Goal: Task Accomplishment & Management: Book appointment/travel/reservation

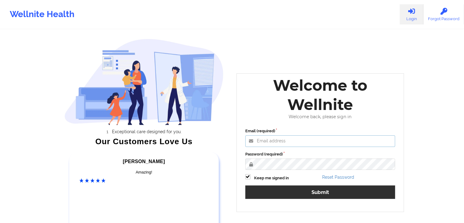
type input "[EMAIL_ADDRESS][DOMAIN_NAME]"
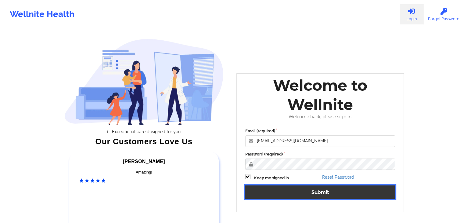
click at [305, 190] on button "Submit" at bounding box center [320, 191] width 150 height 13
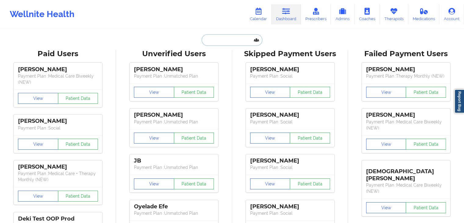
click at [221, 34] on input "text" at bounding box center [231, 40] width 60 height 12
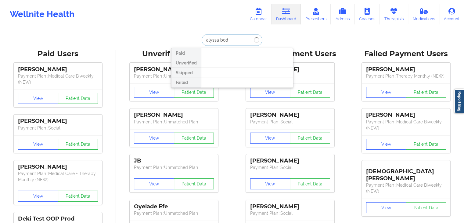
type input "alyssa bed"
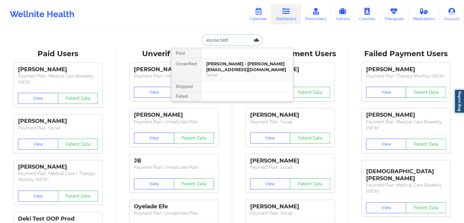
click at [249, 76] on div "Social" at bounding box center [247, 74] width 82 height 5
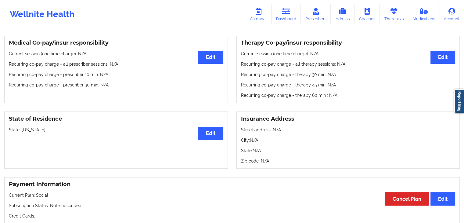
scroll to position [159, 0]
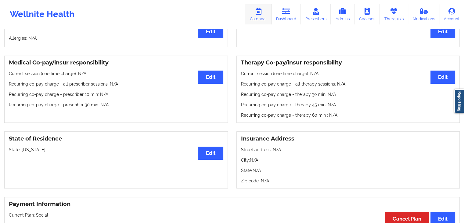
click at [265, 16] on link "Calendar" at bounding box center [258, 14] width 26 height 20
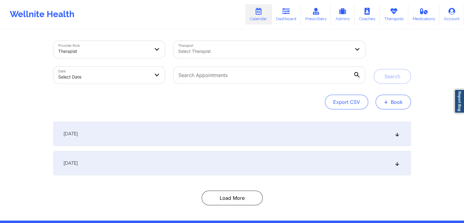
click at [396, 105] on button "+ Book" at bounding box center [392, 101] width 35 height 15
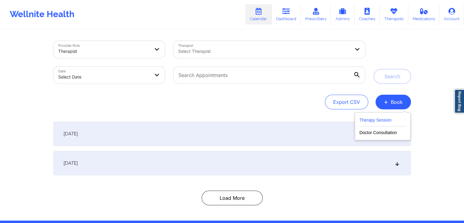
click at [379, 117] on button "Therapy Session" at bounding box center [382, 121] width 47 height 10
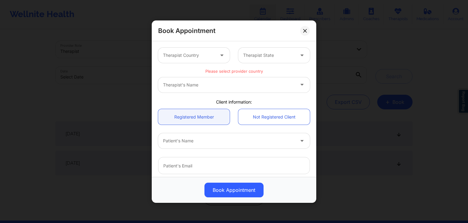
click at [189, 62] on div "Therapist Country" at bounding box center [186, 55] width 57 height 15
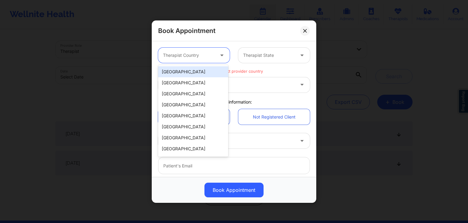
click at [188, 70] on div "[GEOGRAPHIC_DATA]" at bounding box center [193, 71] width 70 height 11
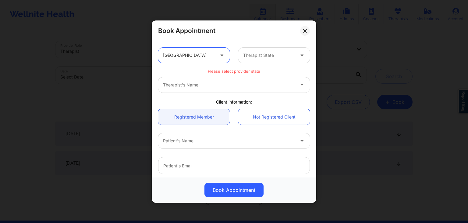
click at [266, 52] on div at bounding box center [269, 55] width 52 height 7
type input "fl"
click at [251, 68] on div "[US_STATE]" at bounding box center [272, 71] width 70 height 11
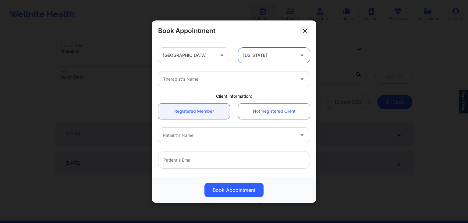
click at [219, 79] on div at bounding box center [229, 78] width 132 height 7
type input "briana"
type input "brianna m"
type input "brianna mc"
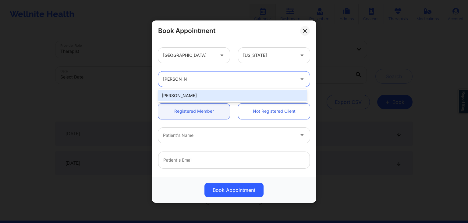
click at [197, 94] on div "[PERSON_NAME]" at bounding box center [232, 95] width 149 height 11
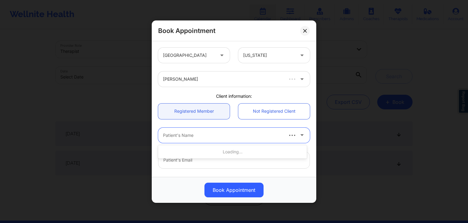
click at [193, 137] on div at bounding box center [222, 134] width 119 height 7
type input "alyssa bed"
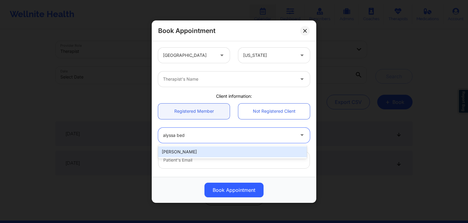
click at [193, 149] on div "[PERSON_NAME]" at bounding box center [232, 151] width 149 height 11
type input "alyssa.marie98@outlook.com"
type input "+19577295949"
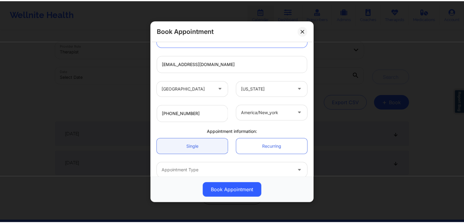
scroll to position [127, 0]
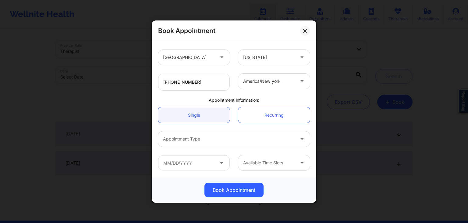
click at [182, 136] on div at bounding box center [229, 138] width 132 height 7
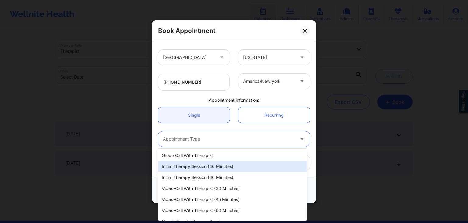
click at [190, 166] on div "Initial Therapy Session (30 minutes)" at bounding box center [232, 166] width 149 height 11
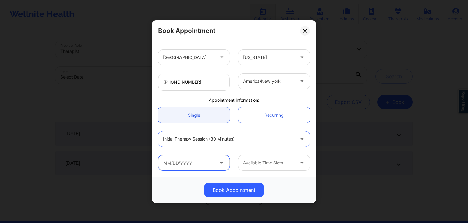
click at [184, 160] on input "text" at bounding box center [194, 162] width 72 height 15
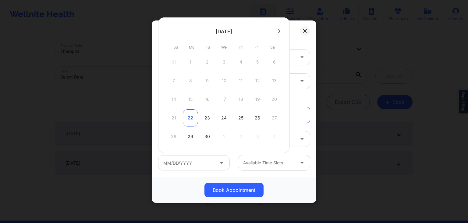
click at [192, 117] on div "22" at bounding box center [190, 117] width 15 height 17
type input "[DATE]"
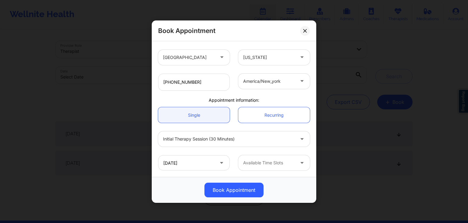
click at [257, 151] on div "09/22/2025 Available Time Slots" at bounding box center [234, 163] width 160 height 24
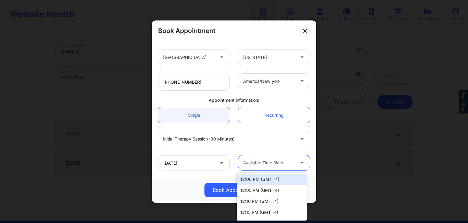
click at [268, 164] on div at bounding box center [269, 162] width 52 height 7
click at [274, 177] on div "12:00 PM (GMT -4)" at bounding box center [272, 178] width 70 height 11
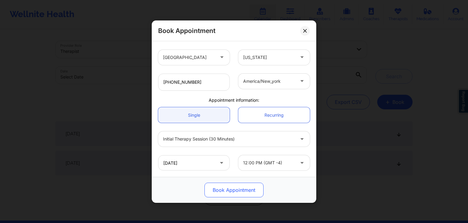
click at [238, 189] on button "Book Appointment" at bounding box center [234, 189] width 59 height 15
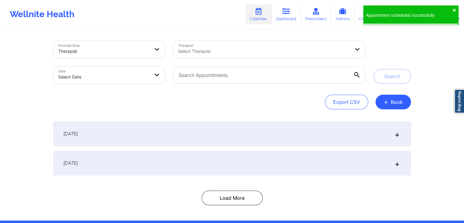
click at [217, 52] on div at bounding box center [264, 51] width 172 height 7
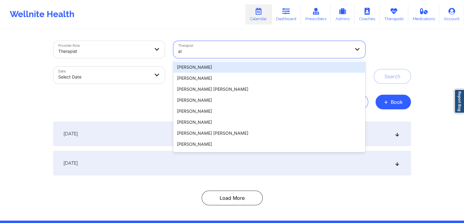
type input "a"
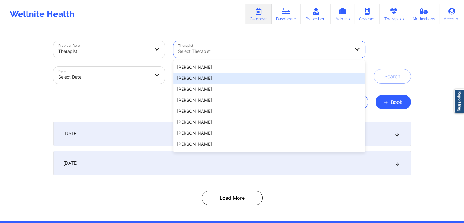
click at [159, 92] on div "Provider Role Therapist Therapist 100 results available. Use Up and Down to cho…" at bounding box center [231, 75] width 357 height 68
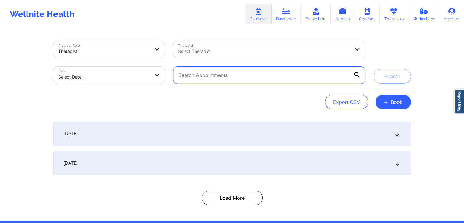
click at [204, 75] on input "text" at bounding box center [268, 74] width 191 height 17
click at [373, 69] on button "Search" at bounding box center [391, 76] width 37 height 15
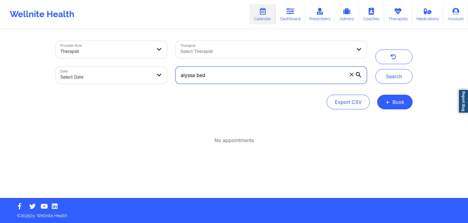
drag, startPoint x: 227, startPoint y: 80, endPoint x: 198, endPoint y: 69, distance: 30.9
click at [198, 69] on input "alyssa bed" at bounding box center [271, 74] width 191 height 17
type input "aledyssa b"
drag, startPoint x: 204, startPoint y: 77, endPoint x: 179, endPoint y: 73, distance: 25.2
click at [179, 73] on input "aledyssa b" at bounding box center [271, 74] width 191 height 17
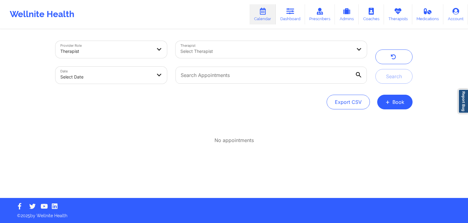
click at [188, 51] on div at bounding box center [266, 51] width 172 height 7
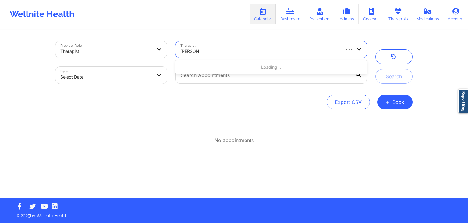
type input "brianna mc"
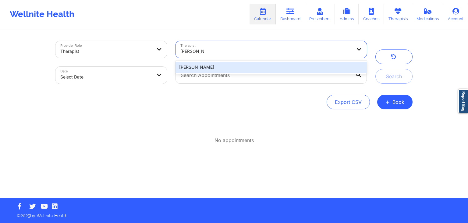
click at [203, 67] on div "[PERSON_NAME]" at bounding box center [271, 67] width 191 height 11
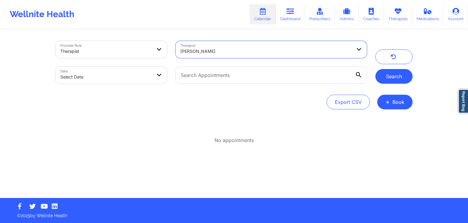
click at [380, 73] on button "Search" at bounding box center [394, 76] width 37 height 15
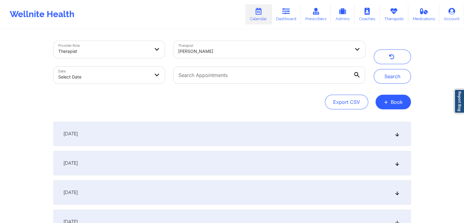
click at [225, 140] on div "[DATE]" at bounding box center [231, 133] width 357 height 24
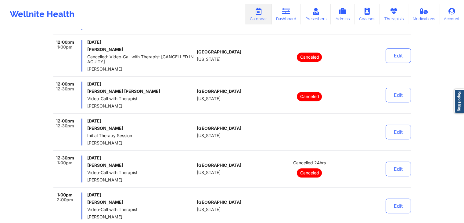
scroll to position [474, 0]
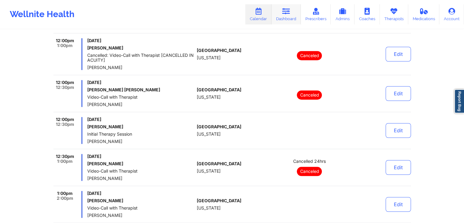
click at [278, 13] on link "Dashboard" at bounding box center [285, 14] width 29 height 20
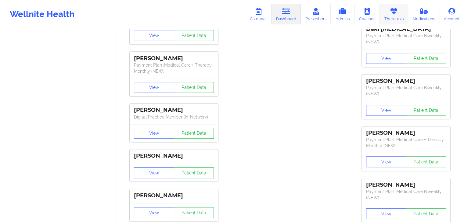
scroll to position [474, 0]
click at [388, 19] on link "Therapists" at bounding box center [393, 14] width 28 height 20
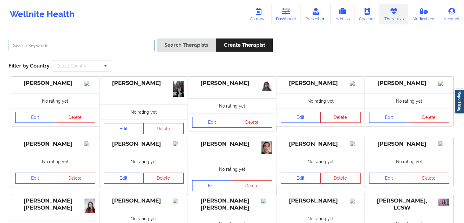
click at [132, 47] on input "text" at bounding box center [82, 46] width 146 height 12
type input "[PERSON_NAME]"
click at [157, 38] on button "Search Therapists" at bounding box center [186, 44] width 59 height 13
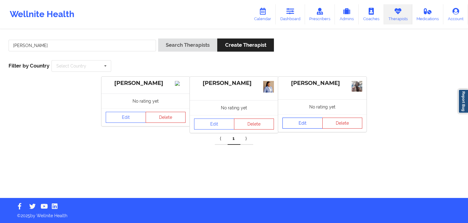
click at [306, 118] on link "Edit" at bounding box center [303, 122] width 40 height 11
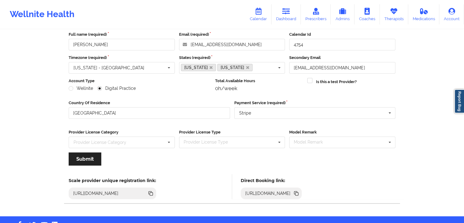
scroll to position [51, 0]
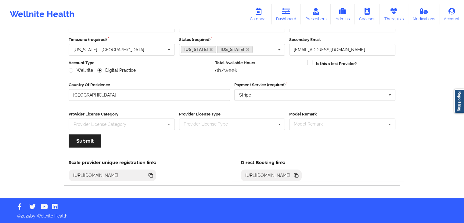
click at [299, 172] on icon at bounding box center [296, 175] width 7 height 7
click at [284, 17] on link "Dashboard" at bounding box center [285, 14] width 29 height 20
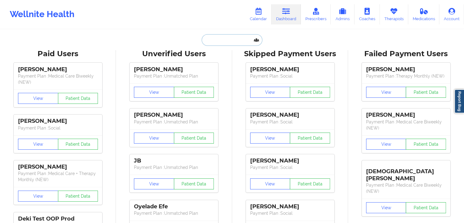
click at [216, 39] on input "text" at bounding box center [231, 40] width 60 height 12
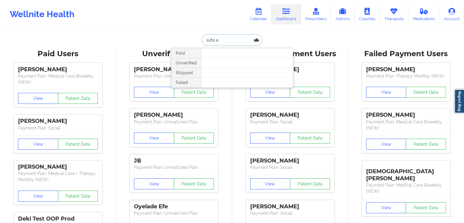
type input "sufa ab"
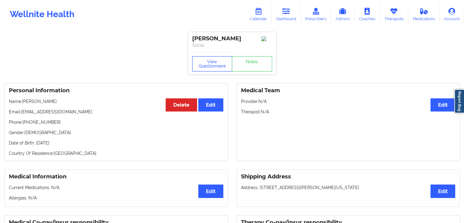
click at [217, 69] on button "View Questionnaire" at bounding box center [212, 63] width 40 height 15
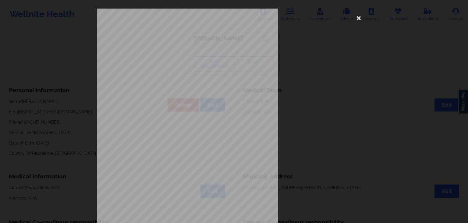
scroll to position [68, 0]
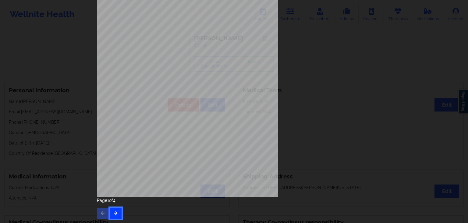
click at [114, 216] on button "button" at bounding box center [116, 212] width 12 height 11
click at [113, 210] on button "button" at bounding box center [116, 212] width 12 height 11
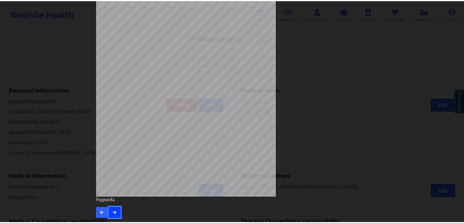
scroll to position [0, 0]
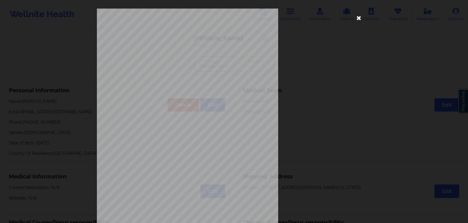
click at [360, 15] on icon at bounding box center [359, 18] width 10 height 10
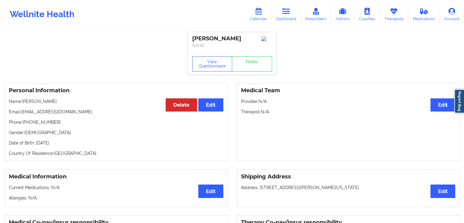
click at [136, 150] on div "Personal Information Edit Delete Name: [PERSON_NAME]: [EMAIL_ADDRESS][DOMAIN_NA…" at bounding box center [115, 122] width 223 height 78
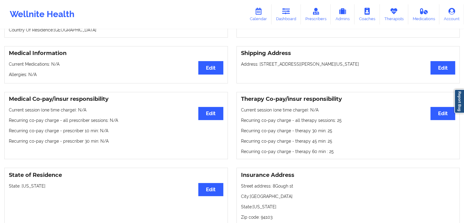
scroll to position [134, 0]
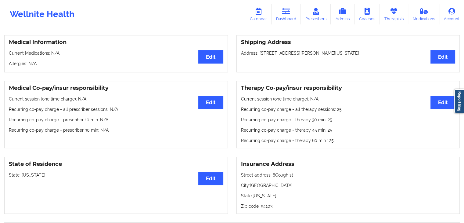
click at [136, 123] on p "Recurring co-pay charge - prescriber 10 min : N/A" at bounding box center [116, 119] width 214 height 6
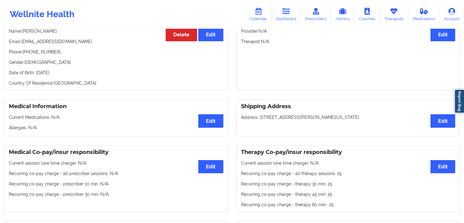
scroll to position [0, 0]
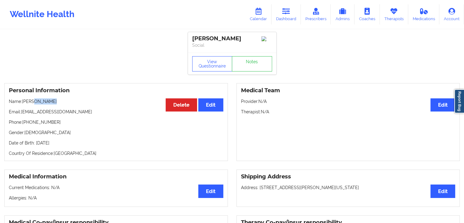
drag, startPoint x: 50, startPoint y: 104, endPoint x: 32, endPoint y: 104, distance: 17.7
click at [32, 104] on p "Name: [PERSON_NAME]" at bounding box center [116, 101] width 214 height 6
drag, startPoint x: 55, startPoint y: 124, endPoint x: 8, endPoint y: 121, distance: 47.1
click at [8, 121] on div "Personal Information Edit Delete Name: [PERSON_NAME]: [EMAIL_ADDRESS][DOMAIN_NA…" at bounding box center [115, 122] width 223 height 78
copy p "Phone: [PHONE_NUMBER]"
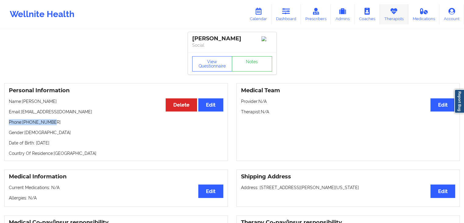
click at [400, 20] on link "Therapists" at bounding box center [393, 14] width 28 height 20
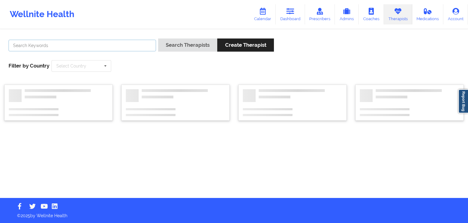
click at [127, 45] on input "text" at bounding box center [83, 46] width 148 height 12
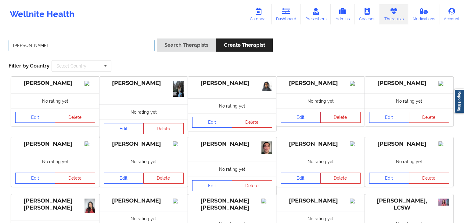
type input "[PERSON_NAME]"
click at [157, 38] on button "Search Therapists" at bounding box center [186, 44] width 59 height 13
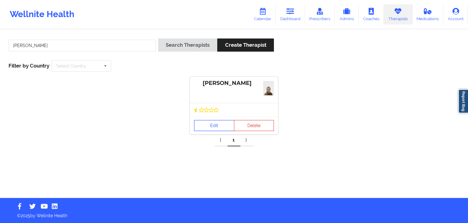
click at [209, 130] on link "Edit" at bounding box center [214, 125] width 40 height 11
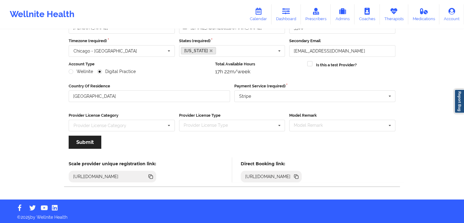
scroll to position [51, 0]
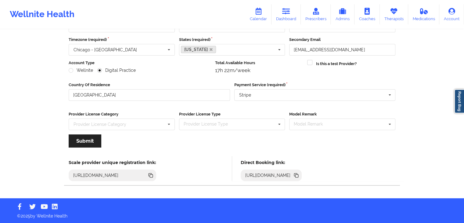
click at [298, 174] on icon at bounding box center [296, 175] width 3 height 3
click at [287, 12] on icon at bounding box center [286, 11] width 8 height 7
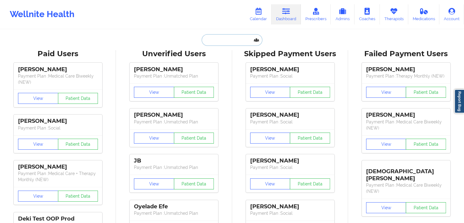
click at [238, 39] on input "text" at bounding box center [231, 40] width 60 height 12
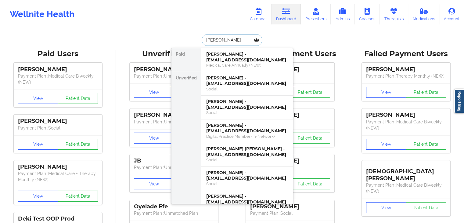
type input "hope gardn"
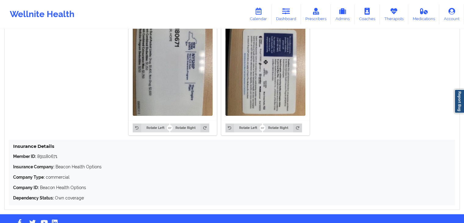
scroll to position [511, 0]
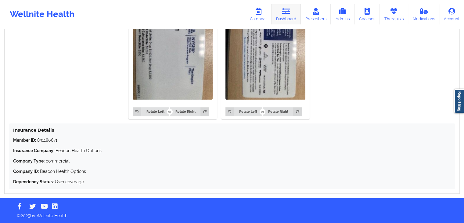
click at [288, 20] on link "Dashboard" at bounding box center [285, 14] width 29 height 20
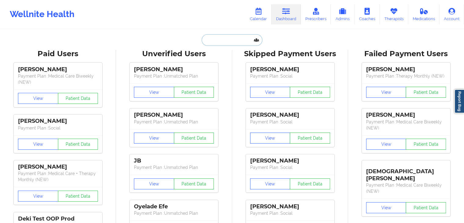
click at [232, 41] on input "text" at bounding box center [231, 40] width 60 height 12
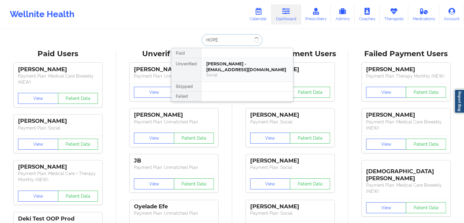
click at [236, 66] on div "Paid Unverified [PERSON_NAME] - [EMAIL_ADDRESS][DOMAIN_NAME] Social Skipped Fai…" at bounding box center [232, 75] width 122 height 54
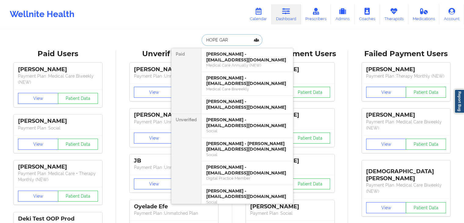
type input "[PERSON_NAME]"
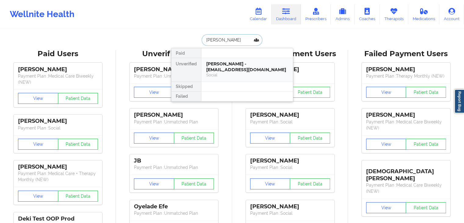
click at [224, 75] on div "Social" at bounding box center [247, 74] width 82 height 5
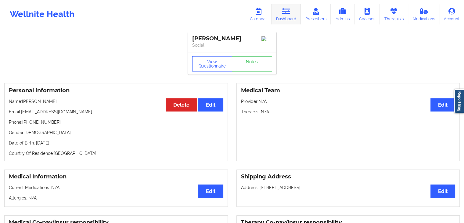
click at [277, 11] on link "Dashboard" at bounding box center [285, 14] width 29 height 20
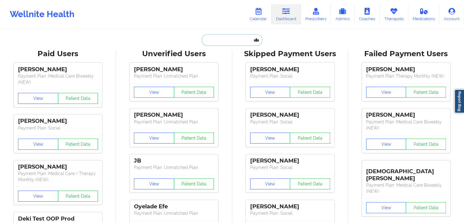
click at [213, 39] on input "text" at bounding box center [231, 40] width 60 height 12
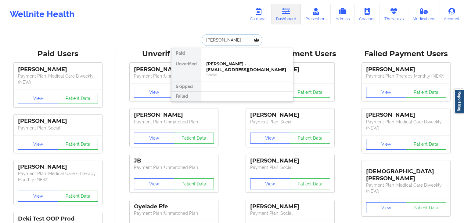
type input "[PERSON_NAME]"
click at [224, 64] on div "[PERSON_NAME] - [EMAIL_ADDRESS][DOMAIN_NAME]" at bounding box center [247, 66] width 82 height 11
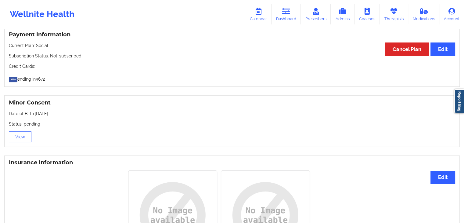
scroll to position [80, 0]
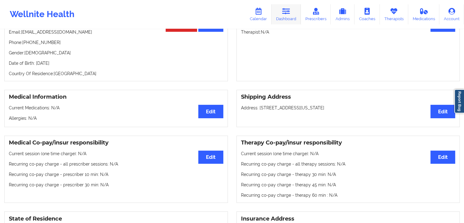
click at [294, 17] on link "Dashboard" at bounding box center [285, 14] width 29 height 20
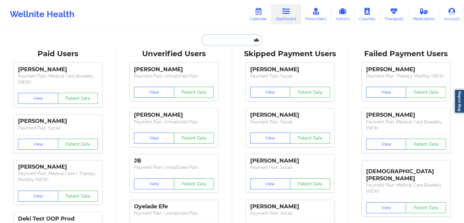
click at [218, 44] on input "text" at bounding box center [231, 40] width 60 height 12
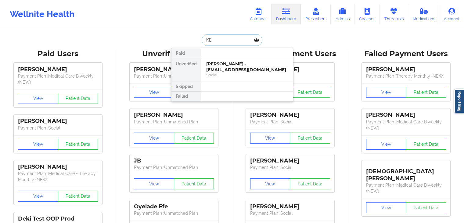
type input "K"
type input "[PERSON_NAME]"
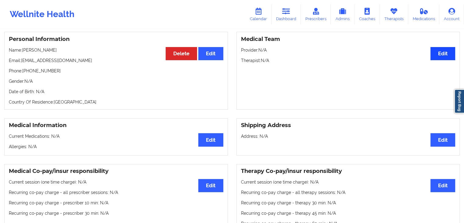
scroll to position [48, 0]
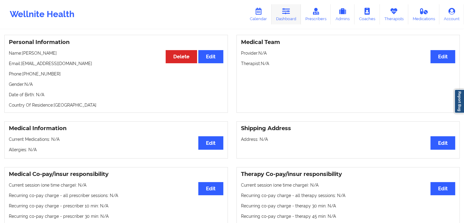
click at [281, 14] on link "Dashboard" at bounding box center [285, 14] width 29 height 20
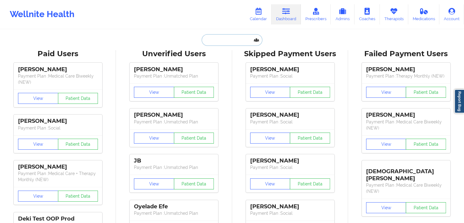
click at [208, 44] on input "text" at bounding box center [231, 40] width 60 height 12
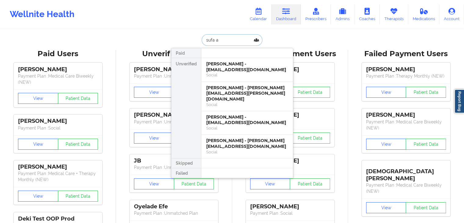
type input "sufa ab"
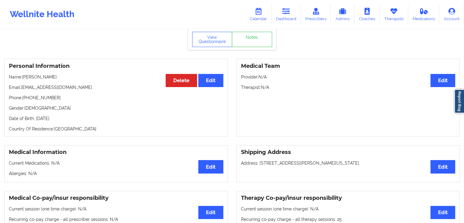
scroll to position [27, 0]
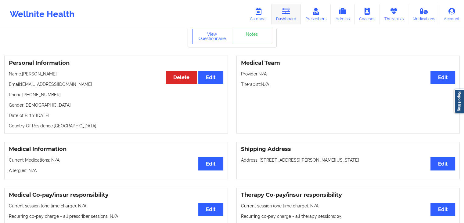
click at [289, 15] on link "Dashboard" at bounding box center [285, 14] width 29 height 20
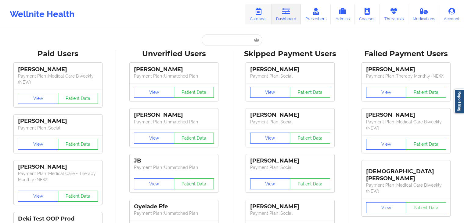
click at [258, 16] on link "Calendar" at bounding box center [258, 14] width 26 height 20
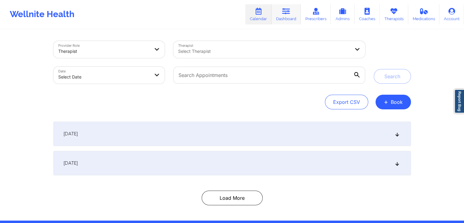
click at [288, 10] on icon at bounding box center [286, 11] width 8 height 7
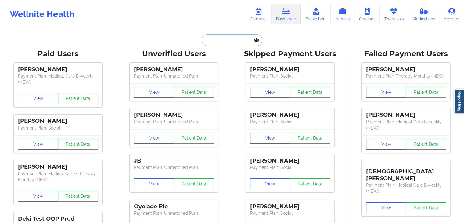
click at [225, 45] on input "text" at bounding box center [231, 40] width 60 height 12
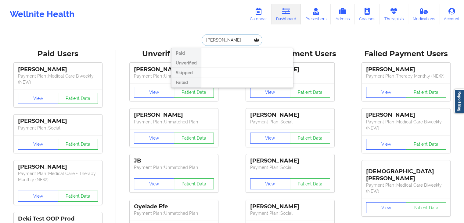
type input "[PERSON_NAME]"
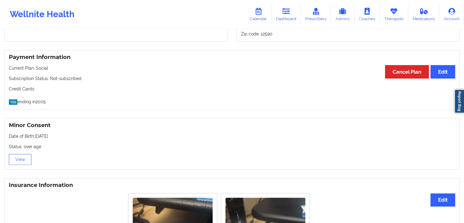
scroll to position [511, 0]
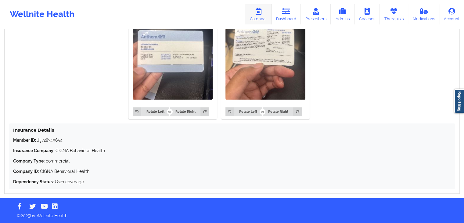
click at [255, 16] on link "Calendar" at bounding box center [258, 14] width 26 height 20
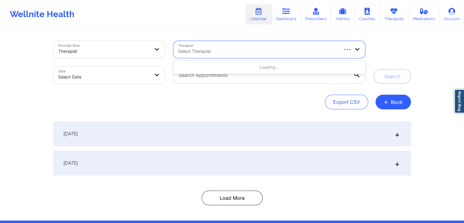
click at [215, 52] on div at bounding box center [257, 51] width 159 height 7
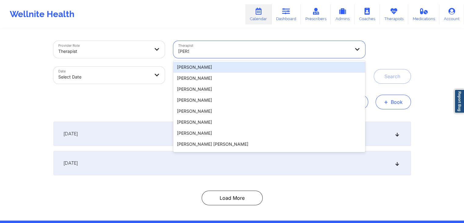
type input "[PERSON_NAME]"
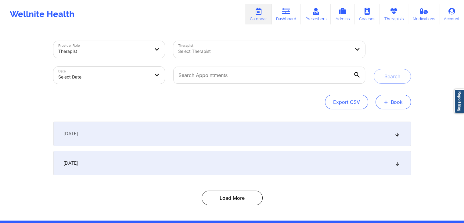
click at [386, 102] on span "+" at bounding box center [385, 101] width 5 height 3
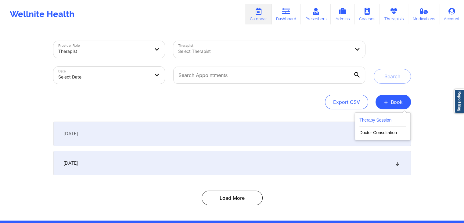
click at [361, 120] on button "Therapy Session" at bounding box center [382, 121] width 47 height 10
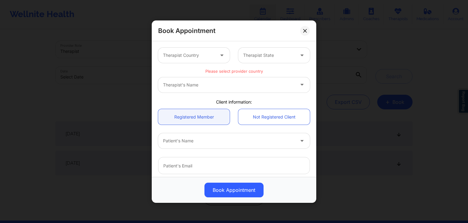
click at [201, 57] on div at bounding box center [189, 55] width 52 height 7
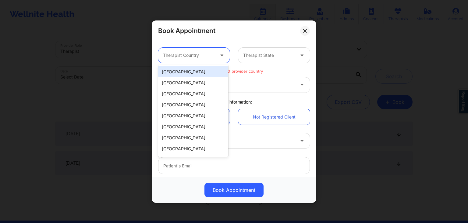
click at [193, 71] on div "[GEOGRAPHIC_DATA]" at bounding box center [193, 71] width 70 height 11
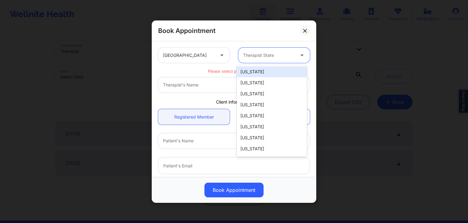
click at [257, 58] on div at bounding box center [269, 55] width 52 height 7
type input "new"
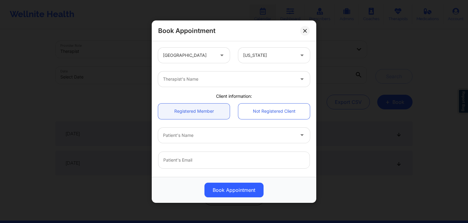
click at [216, 70] on div "Therapist's Name" at bounding box center [234, 79] width 160 height 24
click at [208, 81] on div at bounding box center [229, 78] width 132 height 7
type input "[PERSON_NAME]"
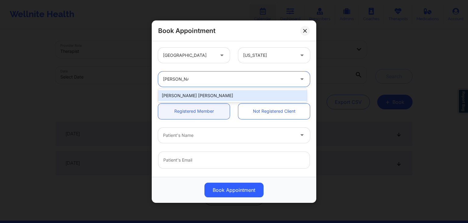
click at [211, 93] on div "[PERSON_NAME] [PERSON_NAME]" at bounding box center [232, 95] width 149 height 11
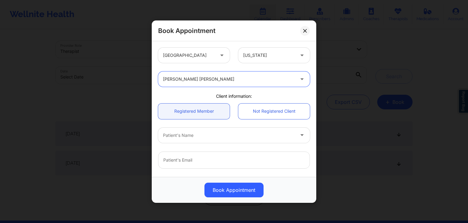
click at [189, 131] on div at bounding box center [229, 134] width 132 height 7
type input "[PERSON_NAME]"
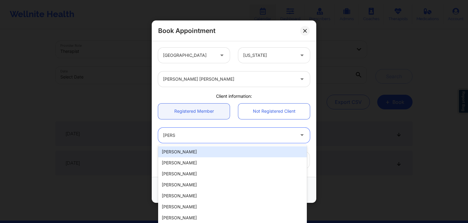
click at [186, 153] on div "[PERSON_NAME]" at bounding box center [232, 151] width 149 height 11
type input "[EMAIL_ADDRESS][DOMAIN_NAME]"
type input "[PHONE_NUMBER]"
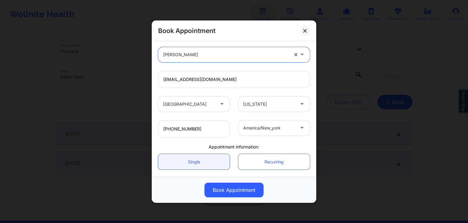
scroll to position [93, 0]
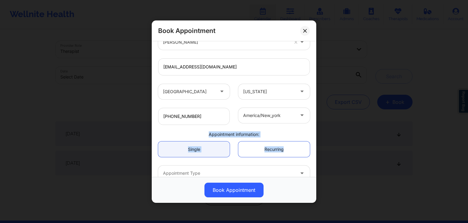
drag, startPoint x: 313, startPoint y: 128, endPoint x: 313, endPoint y: 148, distance: 20.1
click at [313, 148] on div "[GEOGRAPHIC_DATA] [US_STATE] [PERSON_NAME] [PERSON_NAME] Client information: Re…" at bounding box center [234, 108] width 165 height 135
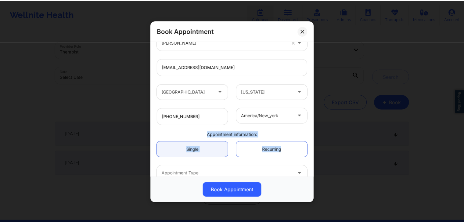
scroll to position [127, 0]
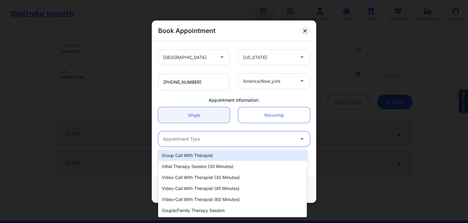
click at [212, 138] on div at bounding box center [229, 138] width 132 height 7
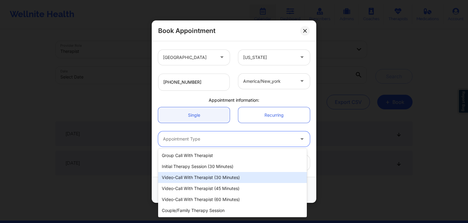
click at [207, 177] on div "Video-Call with Therapist (30 minutes)" at bounding box center [232, 177] width 149 height 11
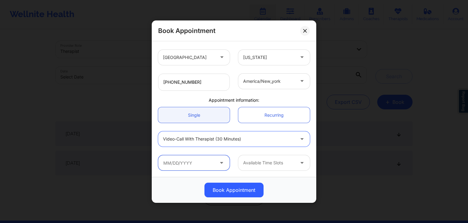
click at [205, 162] on input "text" at bounding box center [194, 162] width 72 height 15
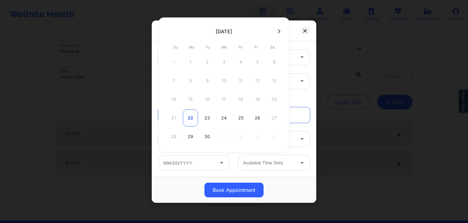
click at [192, 116] on div "22" at bounding box center [190, 117] width 15 height 17
type input "[DATE]"
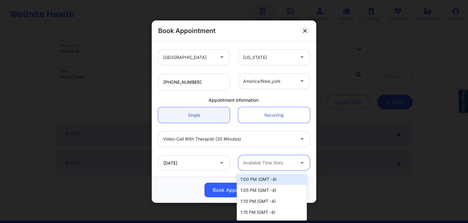
click at [260, 161] on div at bounding box center [269, 162] width 52 height 7
click at [280, 178] on div "1:00 PM (GMT -4)" at bounding box center [272, 178] width 70 height 11
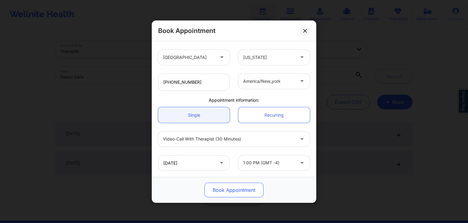
click at [240, 187] on button "Book Appointment" at bounding box center [234, 189] width 59 height 15
